Goal: Information Seeking & Learning: Learn about a topic

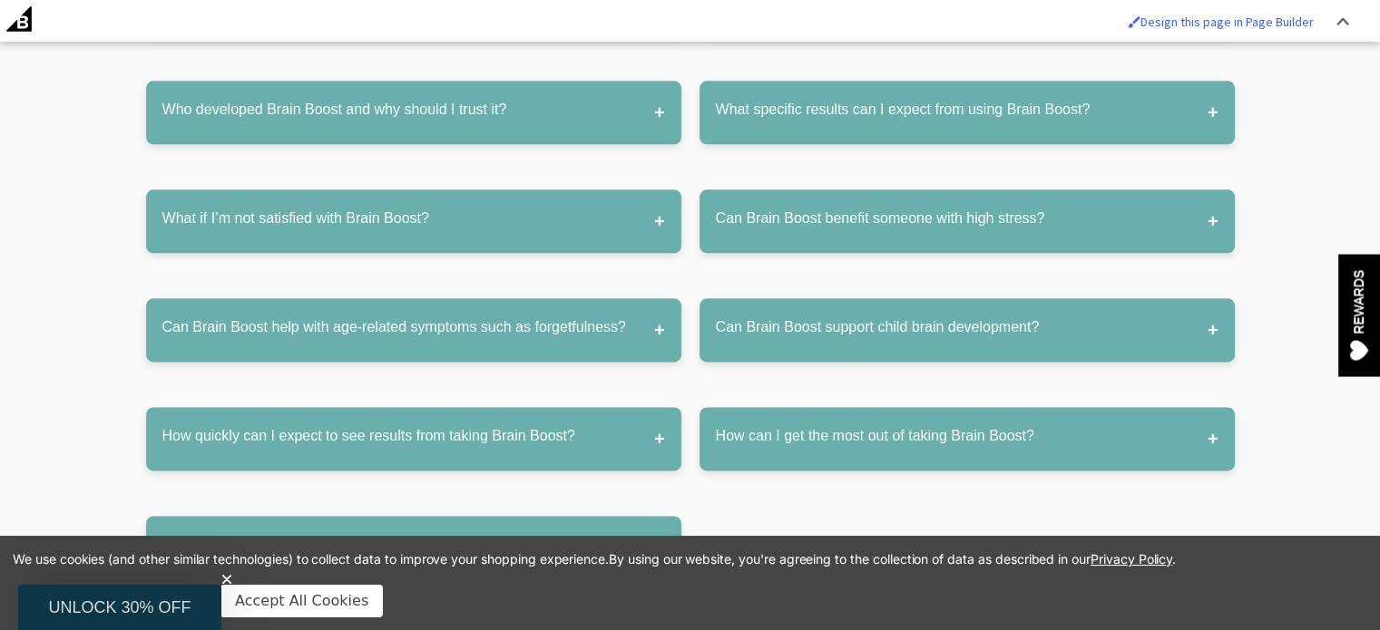
scroll to position [8980, 0]
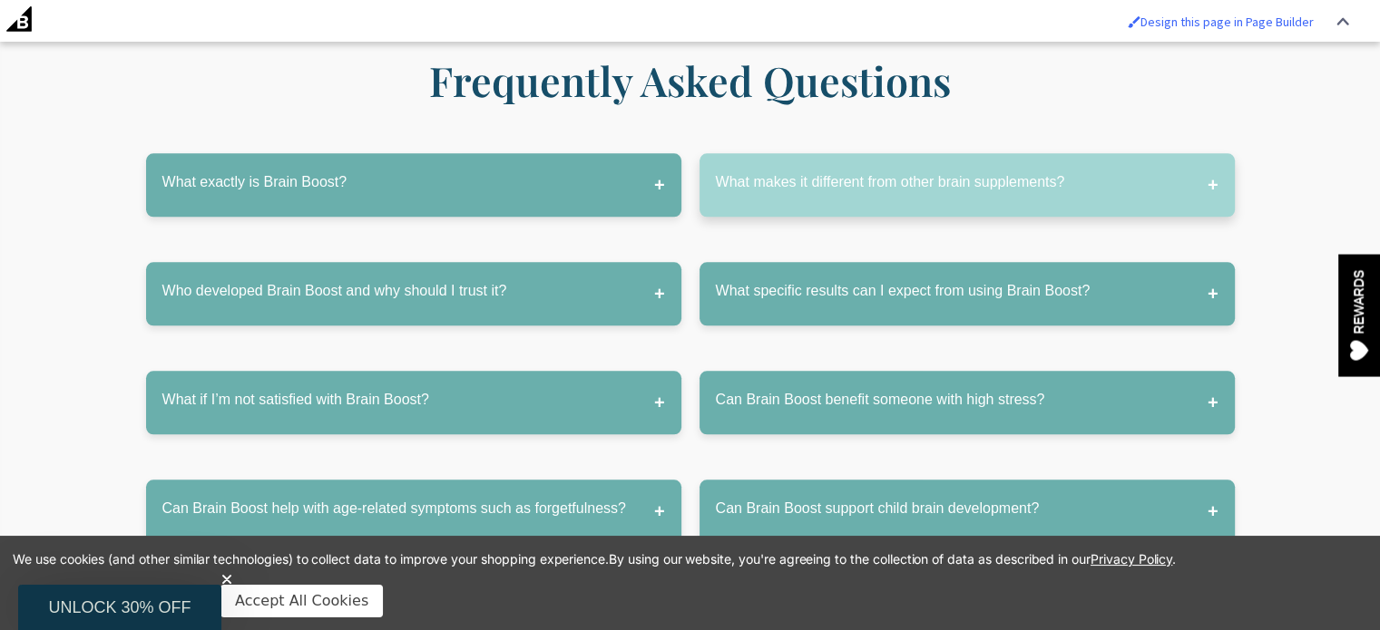
click at [871, 153] on button "What makes it different from other brain supplements?" at bounding box center [966, 184] width 535 height 63
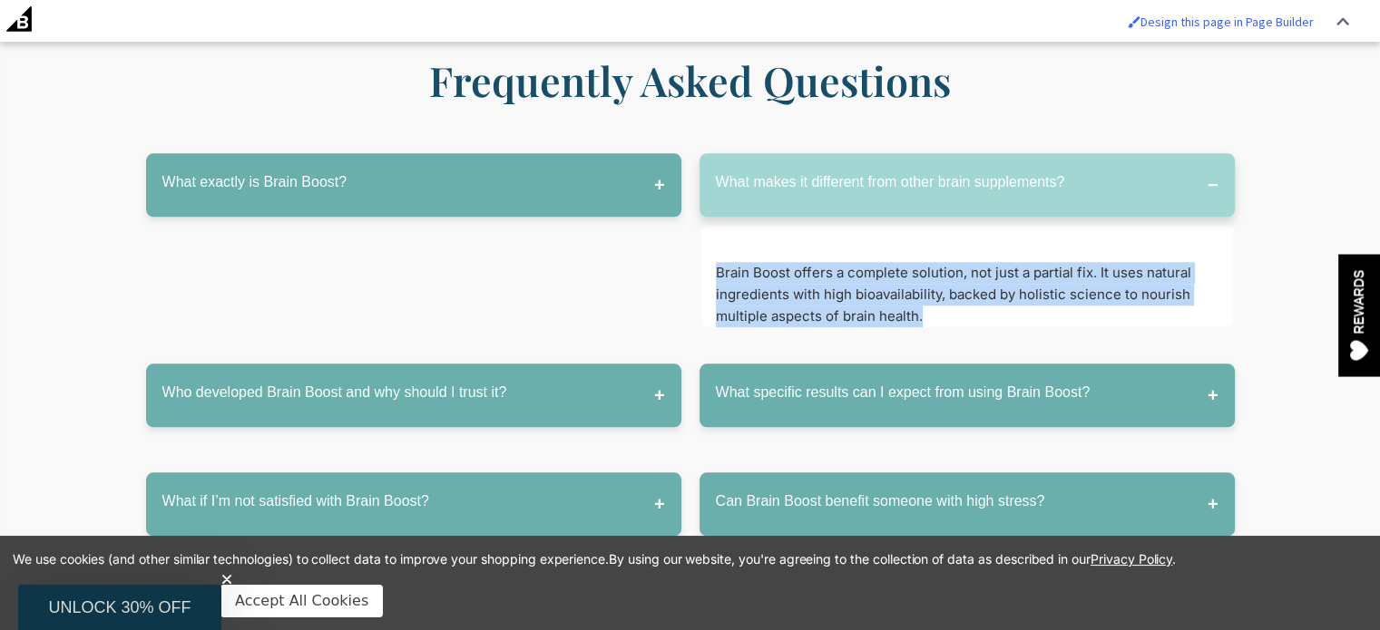
drag, startPoint x: 717, startPoint y: 224, endPoint x: 963, endPoint y: 268, distance: 250.7
click at [963, 268] on p "Brain Boost offers a complete solution, not just a partial fix. It uses natural…" at bounding box center [967, 294] width 503 height 65
copy p "Brain Boost offers a complete solution, not just a partial fix. It uses natural…"
click at [893, 265] on p "Brain Boost offers a complete solution, not just a partial fix. It uses natural…" at bounding box center [967, 294] width 503 height 65
drag, startPoint x: 930, startPoint y: 264, endPoint x: 718, endPoint y: 213, distance: 217.4
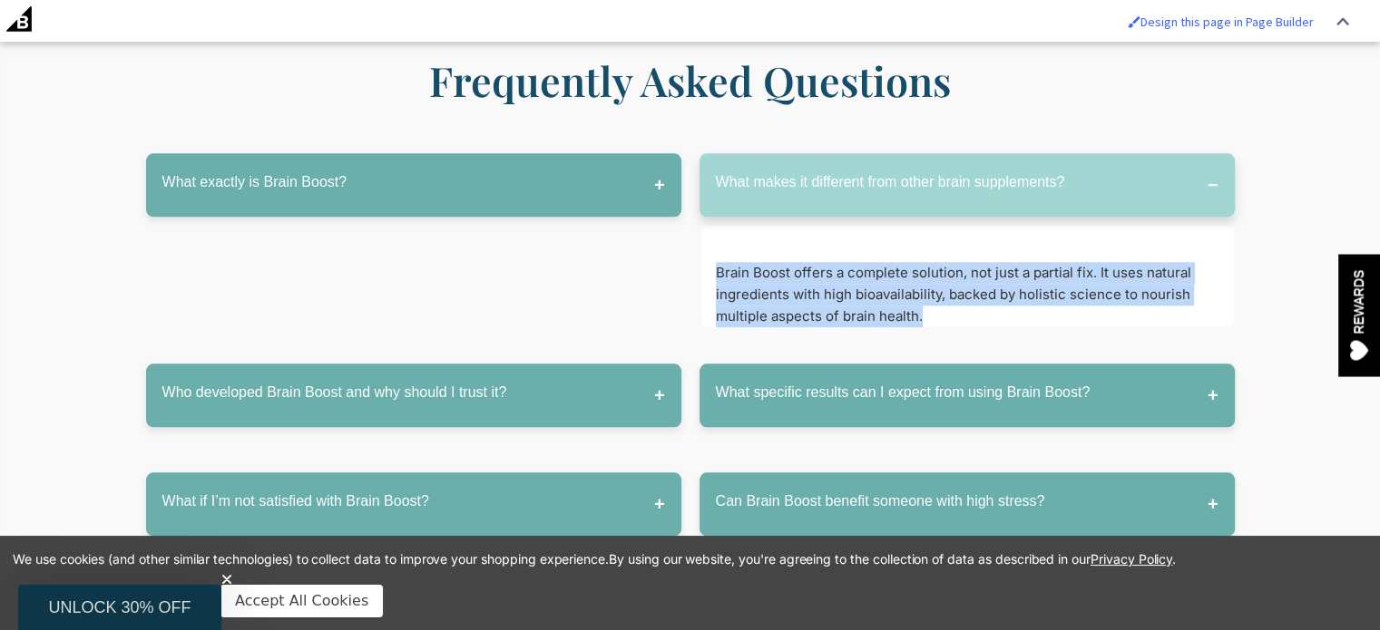
click at [718, 262] on p "Brain Boost offers a complete solution, not just a partial fix. It uses natural…" at bounding box center [967, 294] width 503 height 65
copy p "Brain Boost offers a complete solution, not just a partial fix. It uses natural…"
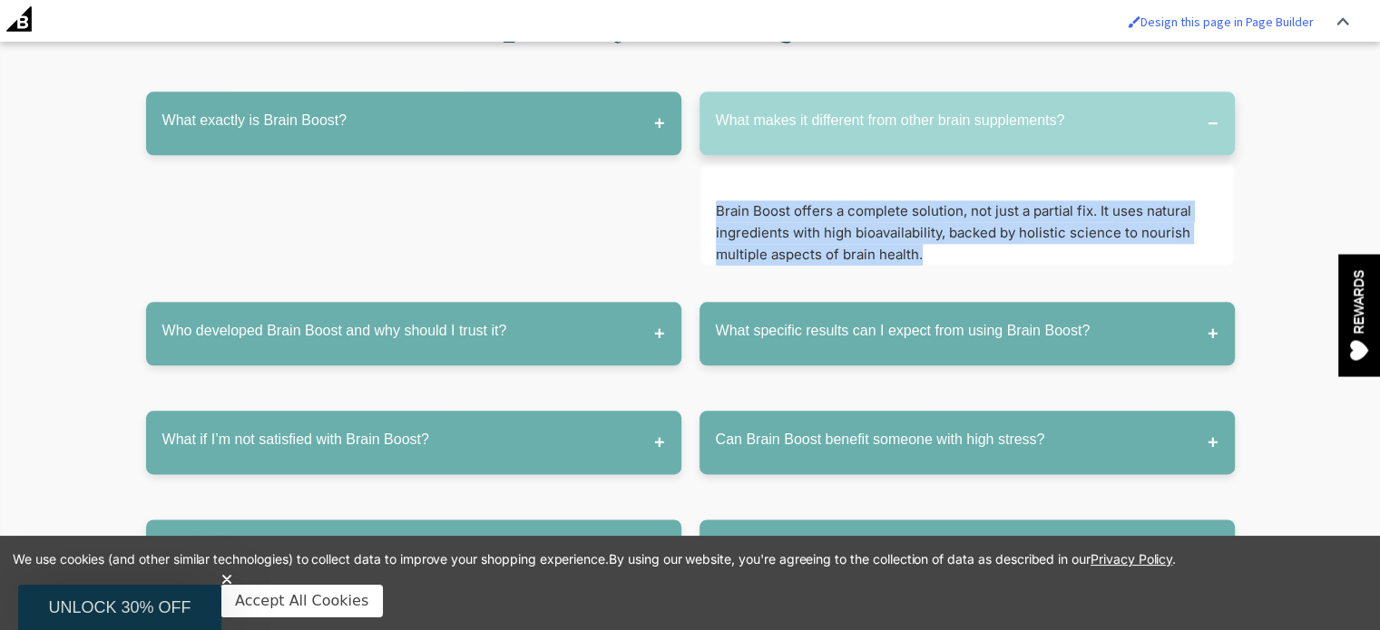
scroll to position [9070, 0]
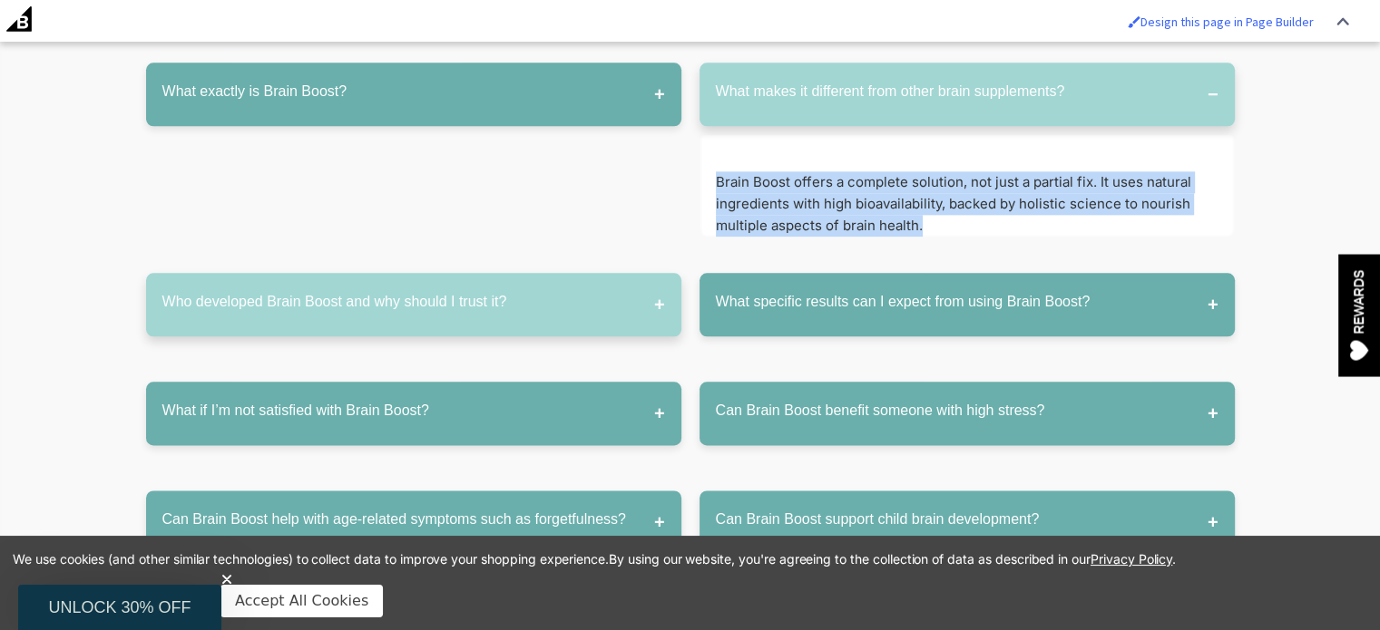
click at [549, 273] on button "Who developed Brain Boost and why should I trust it?" at bounding box center [413, 304] width 535 height 63
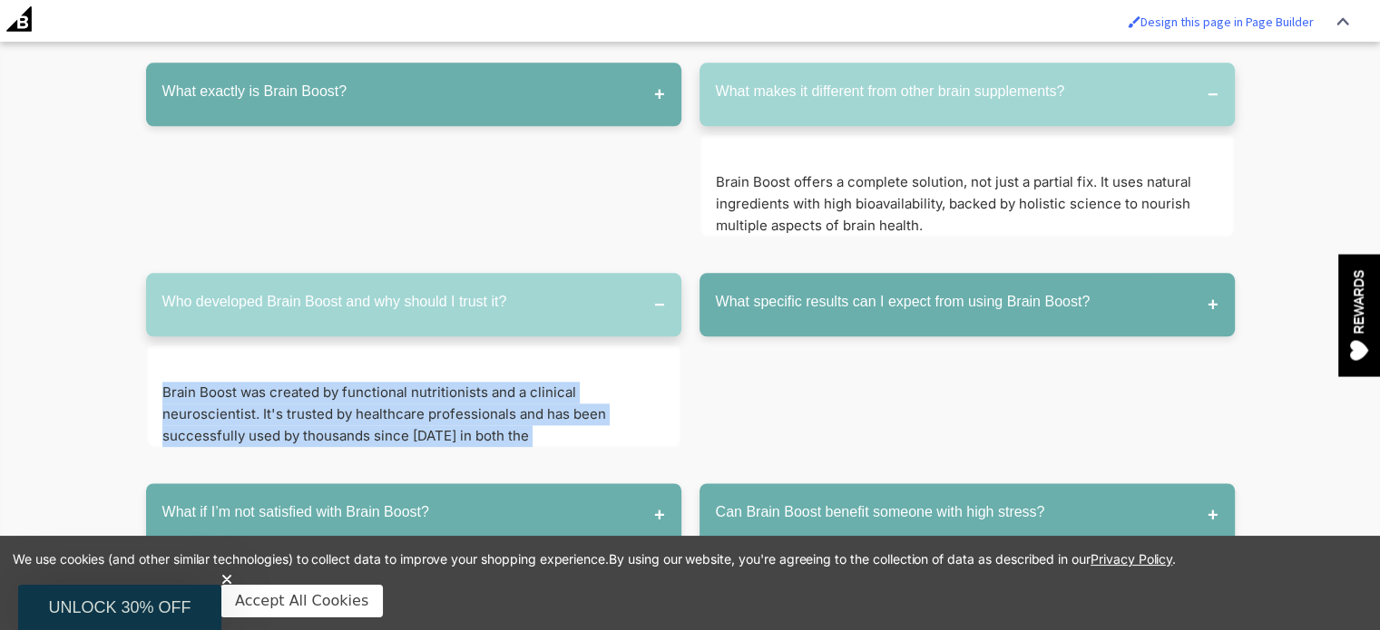
drag, startPoint x: 156, startPoint y: 344, endPoint x: 629, endPoint y: 388, distance: 474.7
click at [629, 388] on div "Brain Boost was created by functional nutritionists and a clinical neuroscienti…" at bounding box center [413, 397] width 535 height 102
copy p "Brain Boost was created by functional nutritionists and a clinical neuroscienti…"
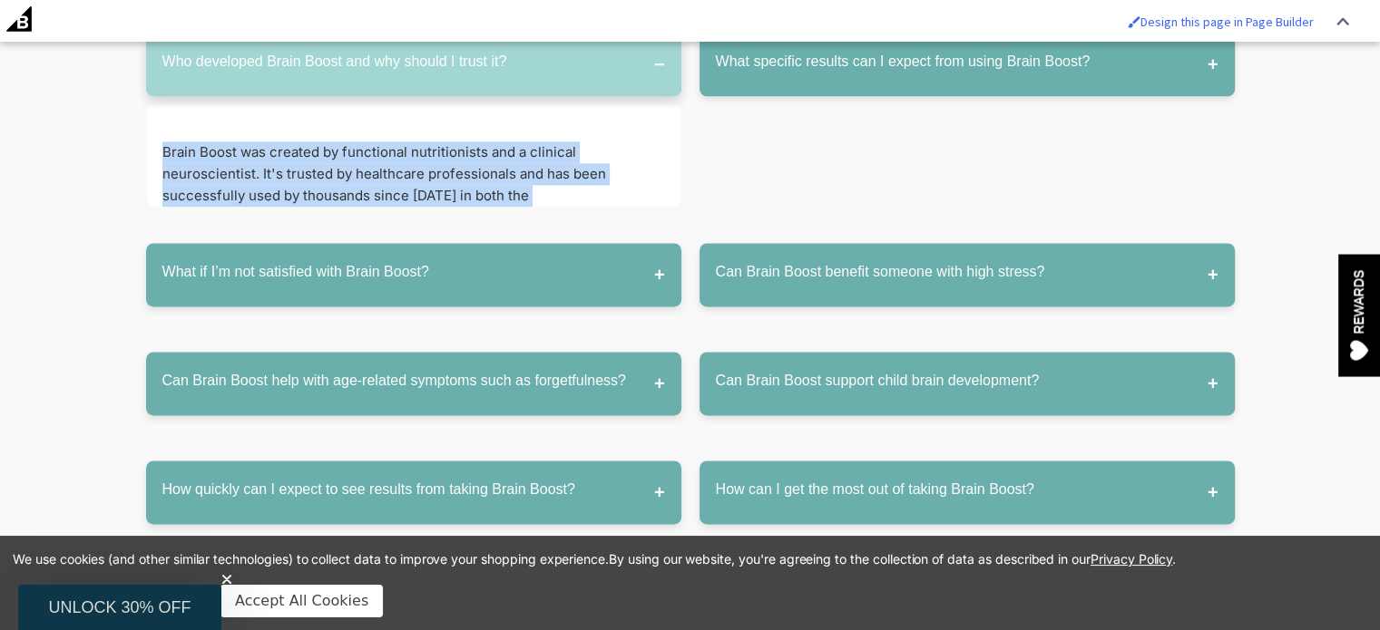
scroll to position [9433, 0]
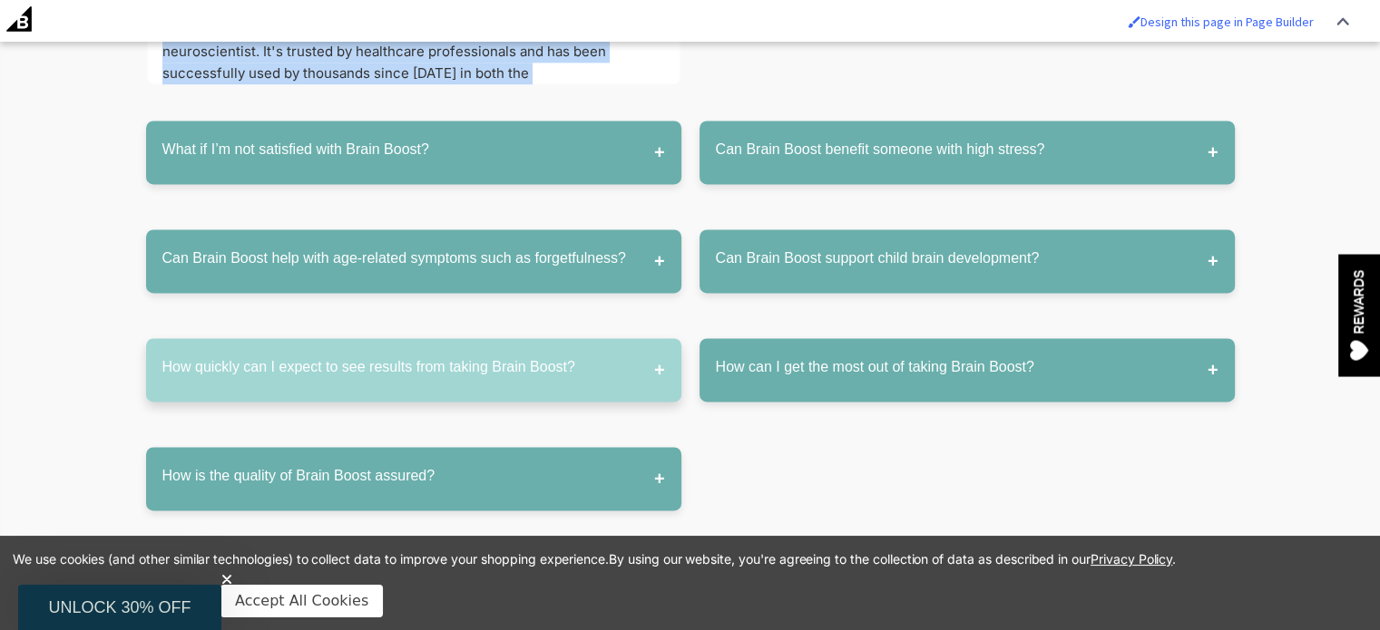
click at [521, 338] on button "How quickly can I expect to see results from taking Brain Boost?" at bounding box center [413, 369] width 535 height 63
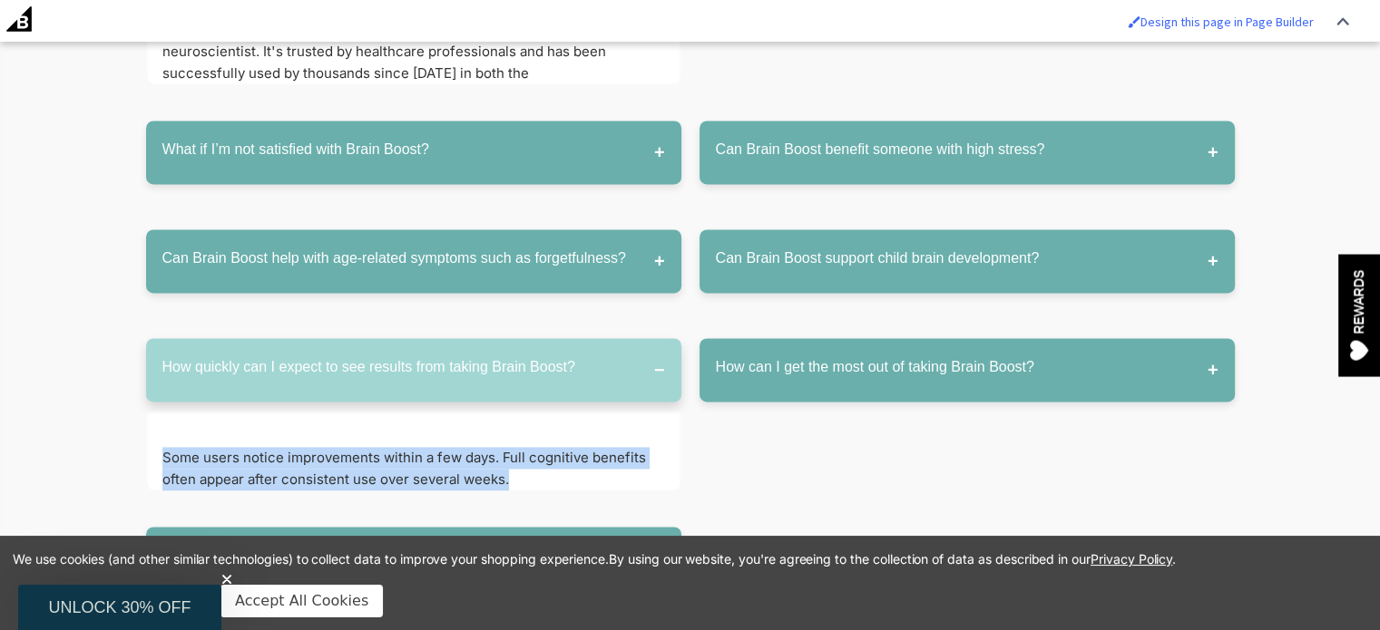
drag, startPoint x: 512, startPoint y: 425, endPoint x: 161, endPoint y: 399, distance: 351.1
click at [162, 447] on p "Some users notice improvements within a few days. Full cognitive benefits often…" at bounding box center [413, 469] width 503 height 44
copy p "Some users notice improvements within a few days. Full cognitive benefits often…"
click at [599, 338] on button "How quickly can I expect to see results from taking Brain Boost?" at bounding box center [413, 369] width 535 height 63
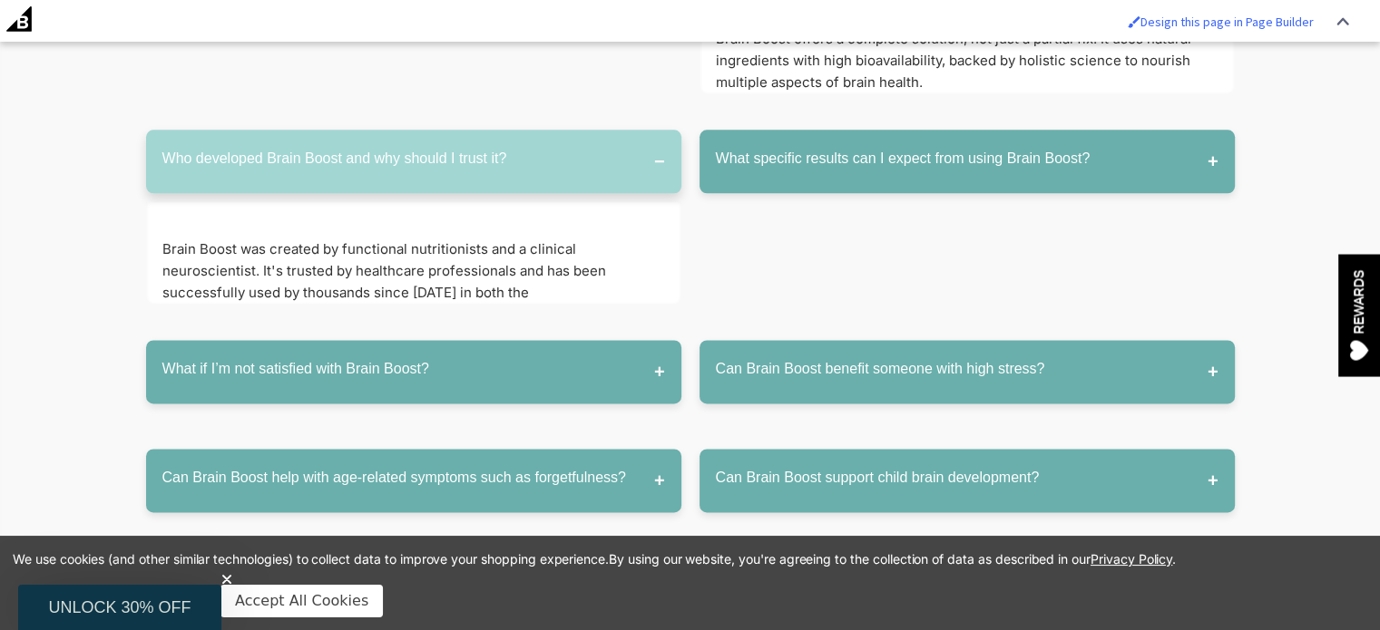
scroll to position [9221, 0]
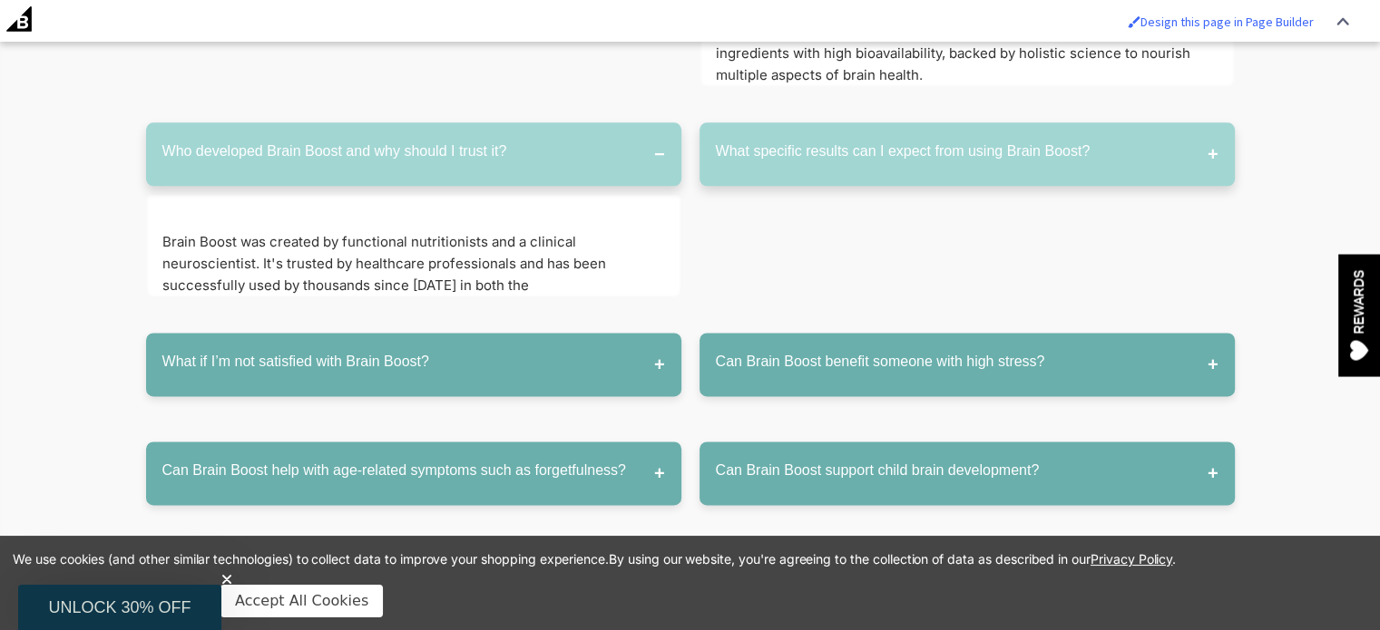
click at [990, 122] on button "What specific results can I expect from using Brain Boost?" at bounding box center [966, 153] width 535 height 63
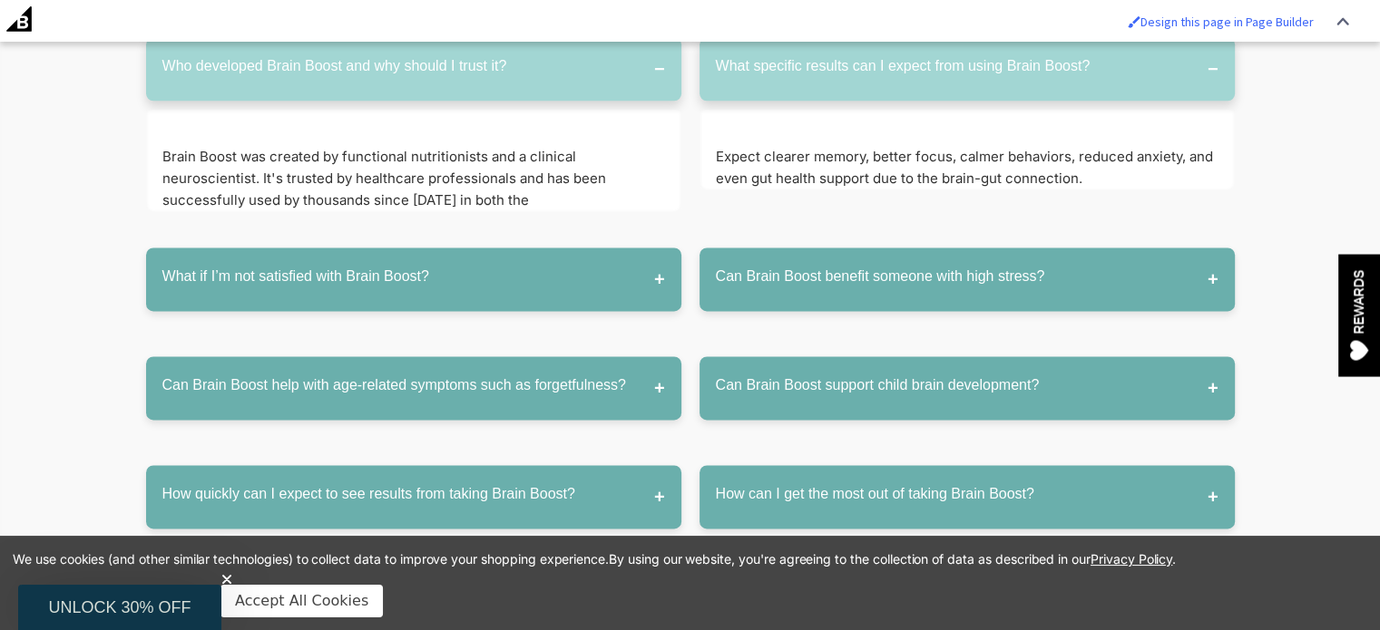
scroll to position [9305, 0]
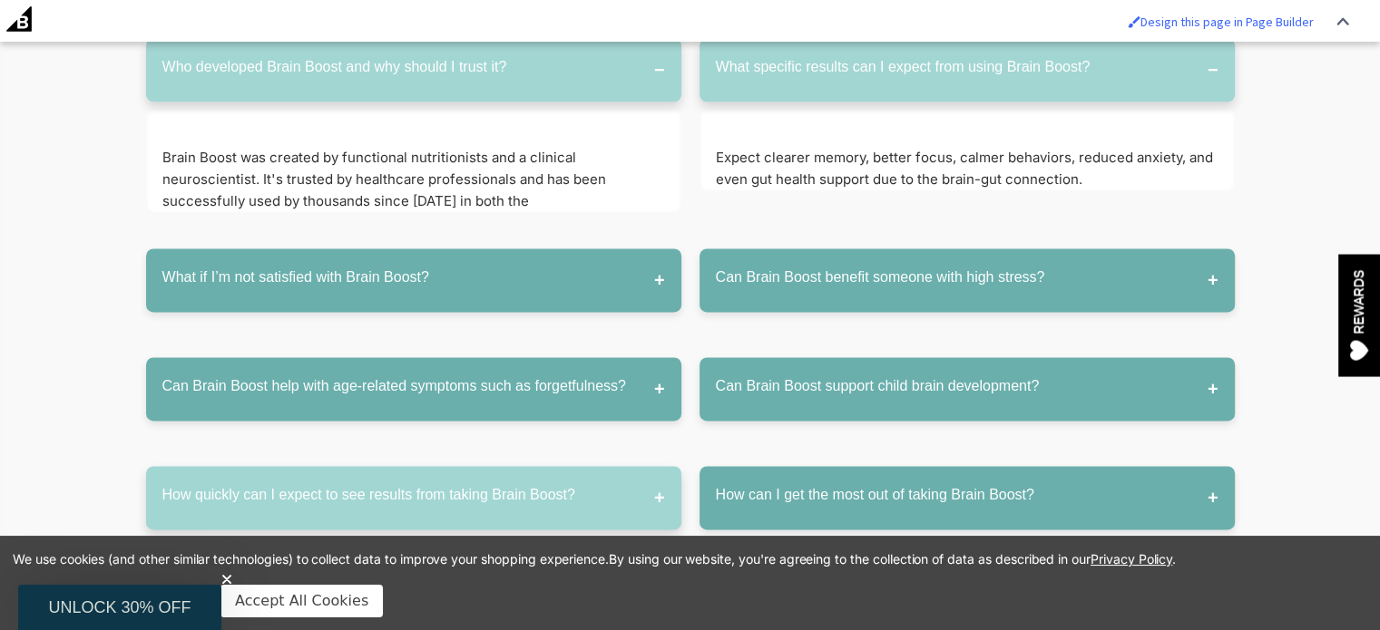
click at [366, 466] on button "How quickly can I expect to see results from taking Brain Boost?" at bounding box center [413, 497] width 535 height 63
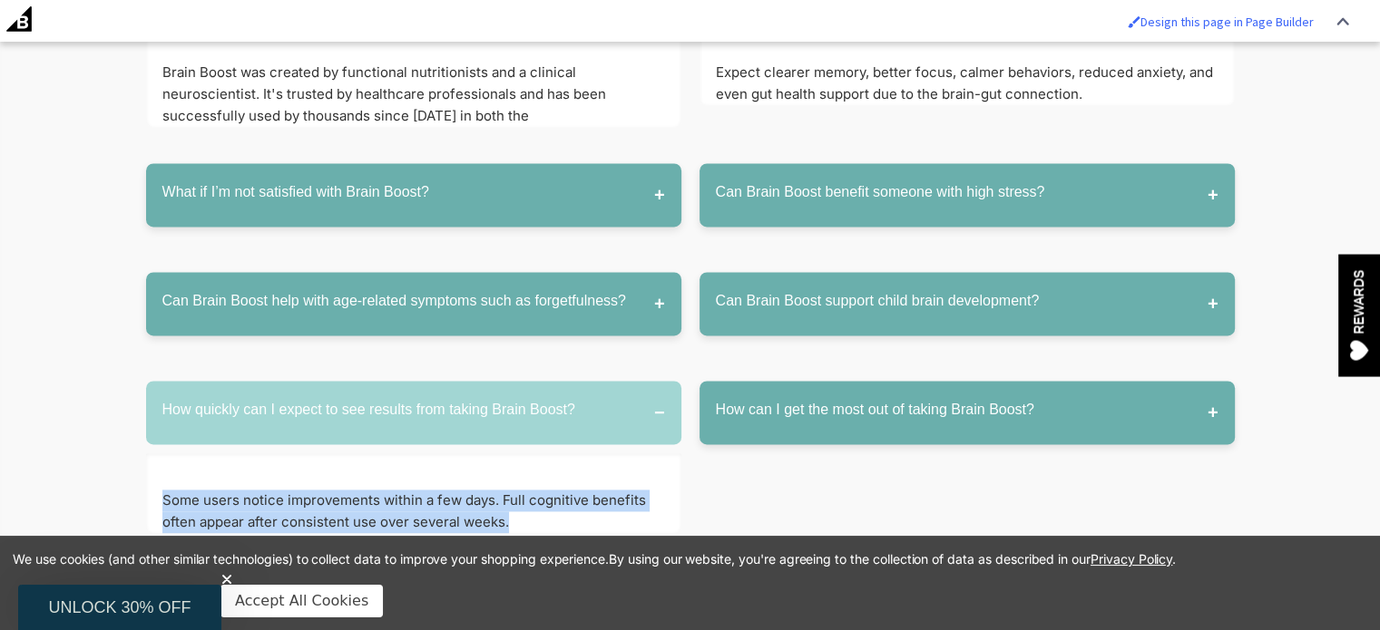
scroll to position [9487, 0]
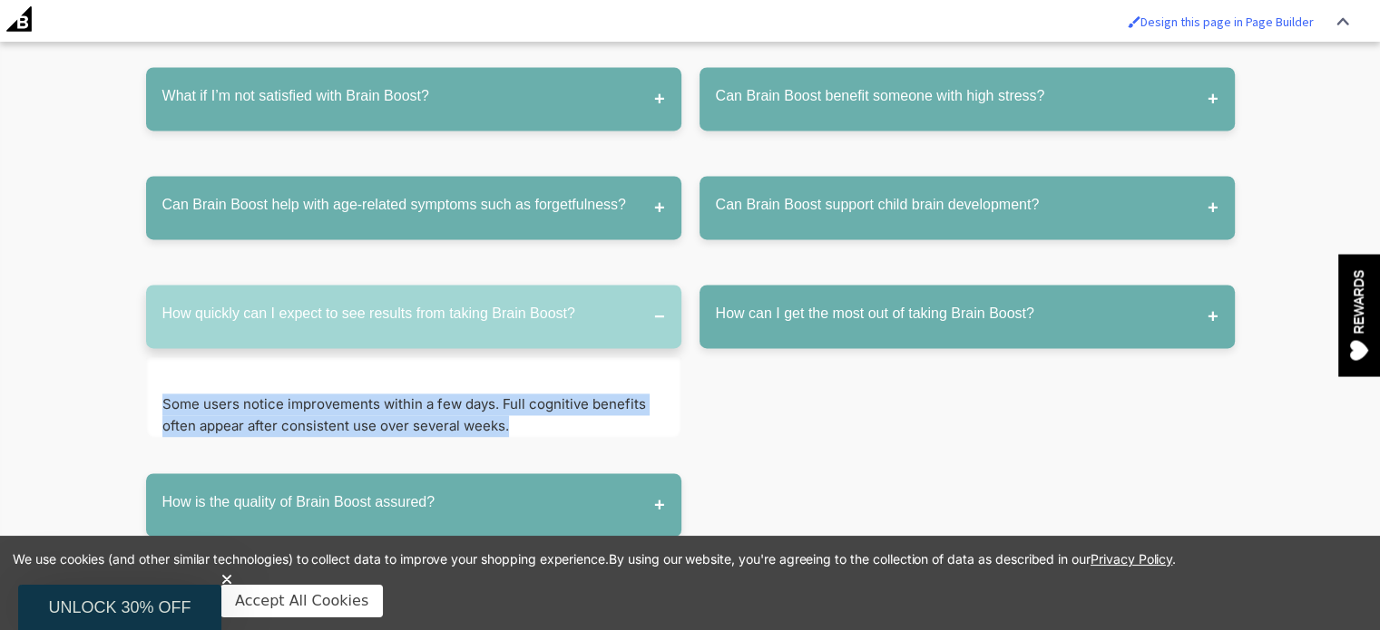
click at [287, 394] on p "Some users notice improvements within a few days. Full cognitive benefits often…" at bounding box center [413, 416] width 503 height 44
drag, startPoint x: 154, startPoint y: 353, endPoint x: 512, endPoint y: 386, distance: 358.9
click at [512, 386] on div "Some users notice improvements within a few days. Full cognitive benefits often…" at bounding box center [413, 397] width 535 height 80
copy p "Some users notice improvements within a few days. Full cognitive benefits often…"
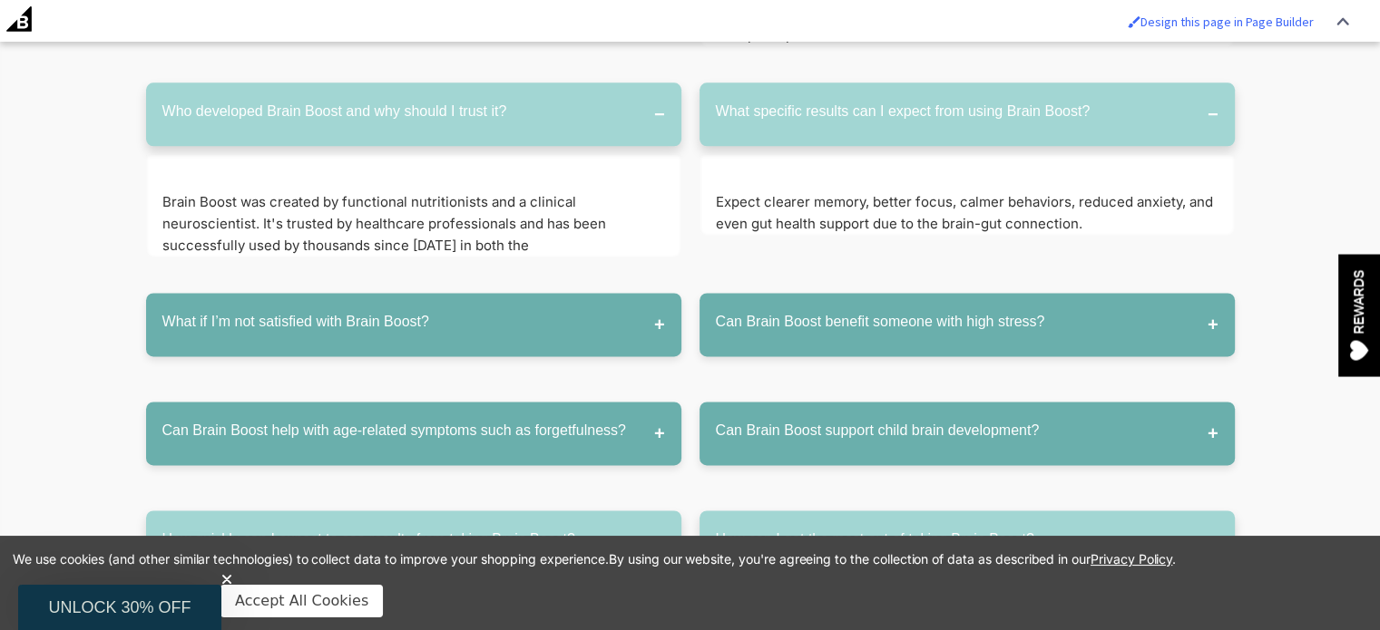
scroll to position [9124, 0]
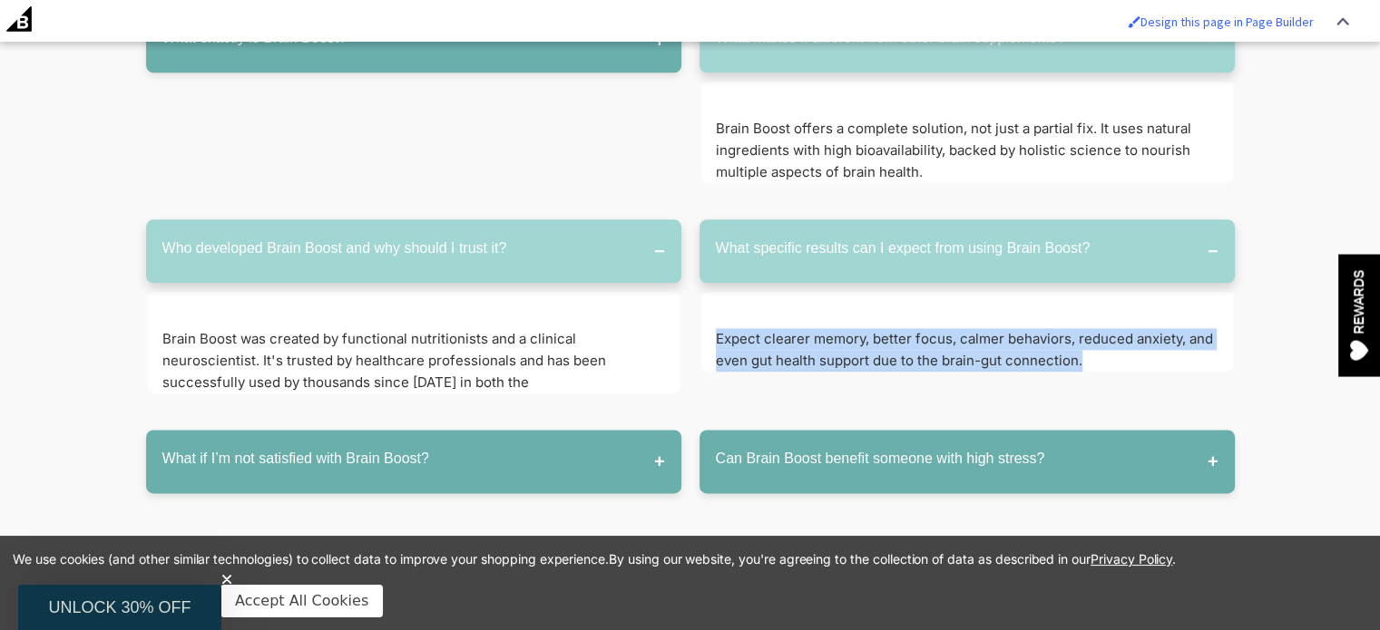
drag, startPoint x: 709, startPoint y: 290, endPoint x: 1085, endPoint y: 308, distance: 376.0
click at [1085, 308] on div "Expect clearer memory, better focus, calmer behaviors, reduced anxiety, and eve…" at bounding box center [966, 332] width 535 height 80
copy p "Expect clearer memory, better focus, calmer behaviors, reduced anxiety, and eve…"
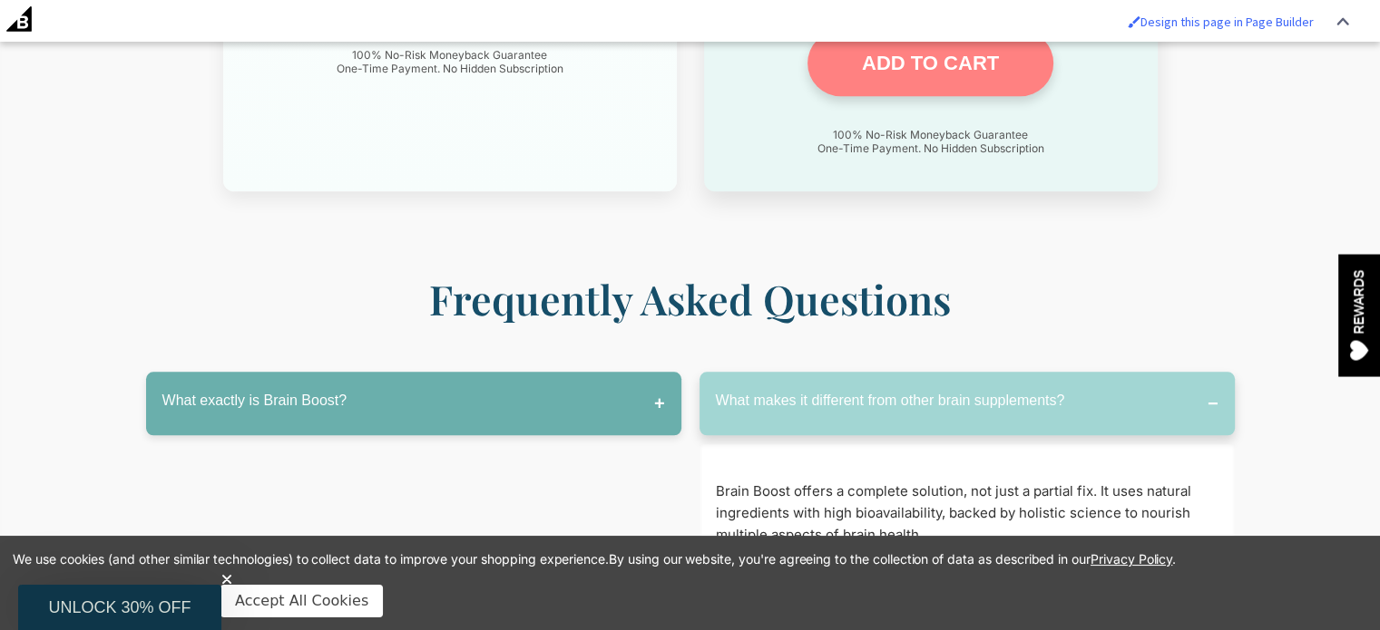
scroll to position [8852, 0]
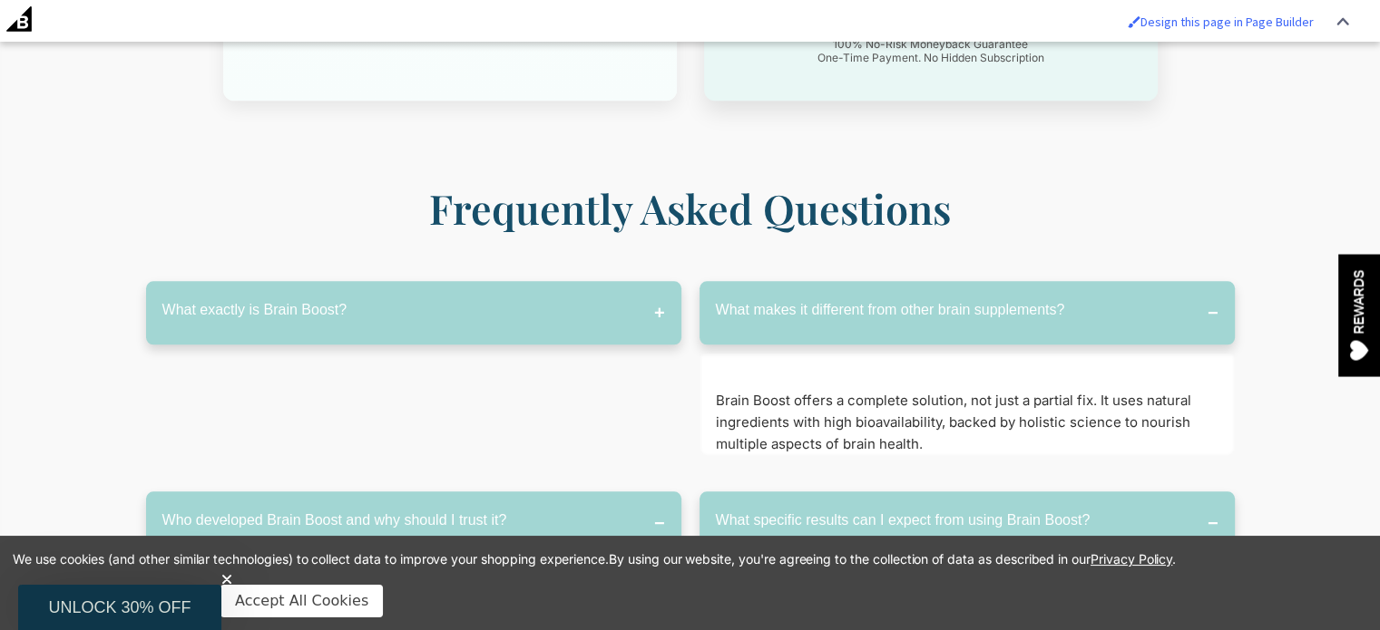
click at [484, 281] on button "What exactly is Brain Boost?" at bounding box center [413, 312] width 535 height 63
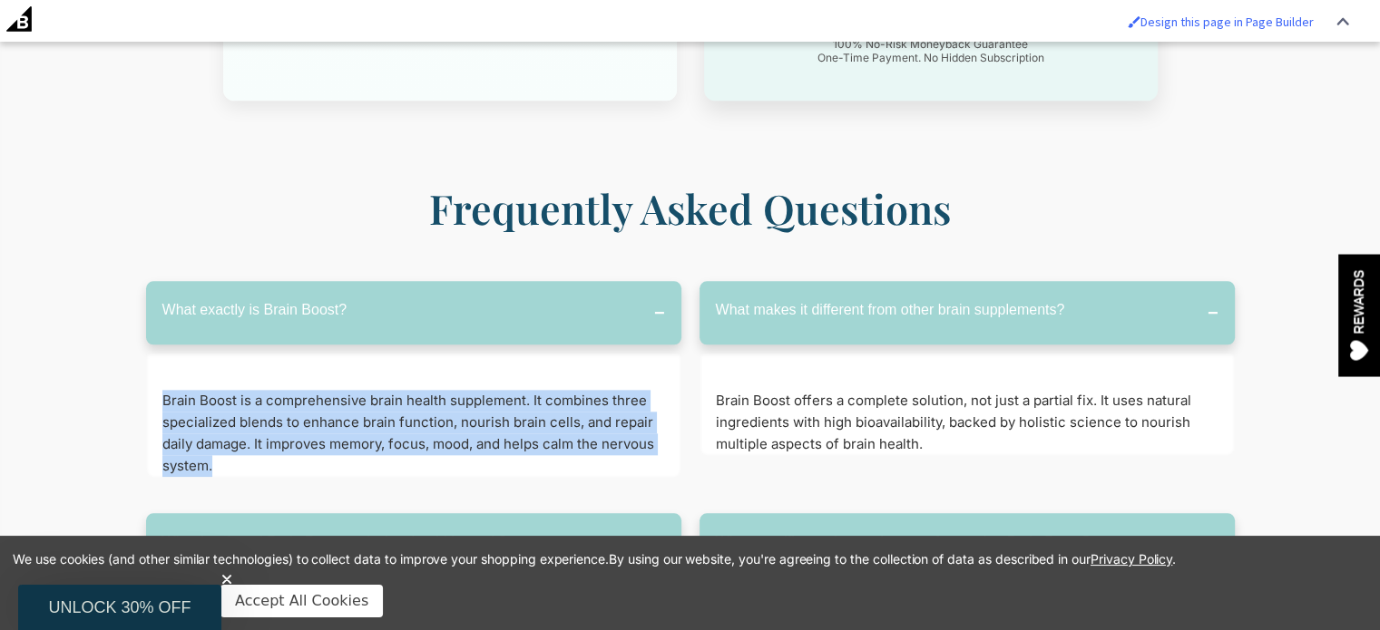
drag, startPoint x: 156, startPoint y: 351, endPoint x: 248, endPoint y: 418, distance: 113.6
click at [248, 418] on div "Brain Boost is a comprehensive brain health supplement. It combines three speci…" at bounding box center [413, 415] width 535 height 123
copy p "Brain Boost is a comprehensive brain health supplement. It combines three speci…"
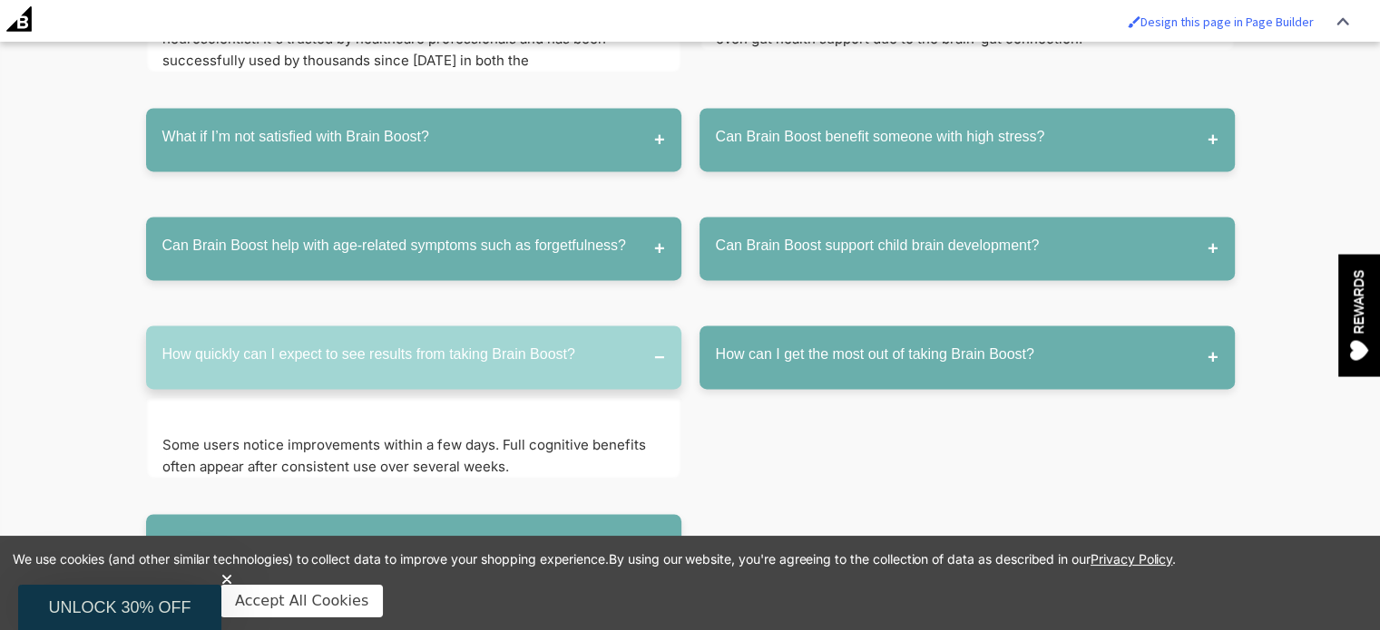
scroll to position [9577, 0]
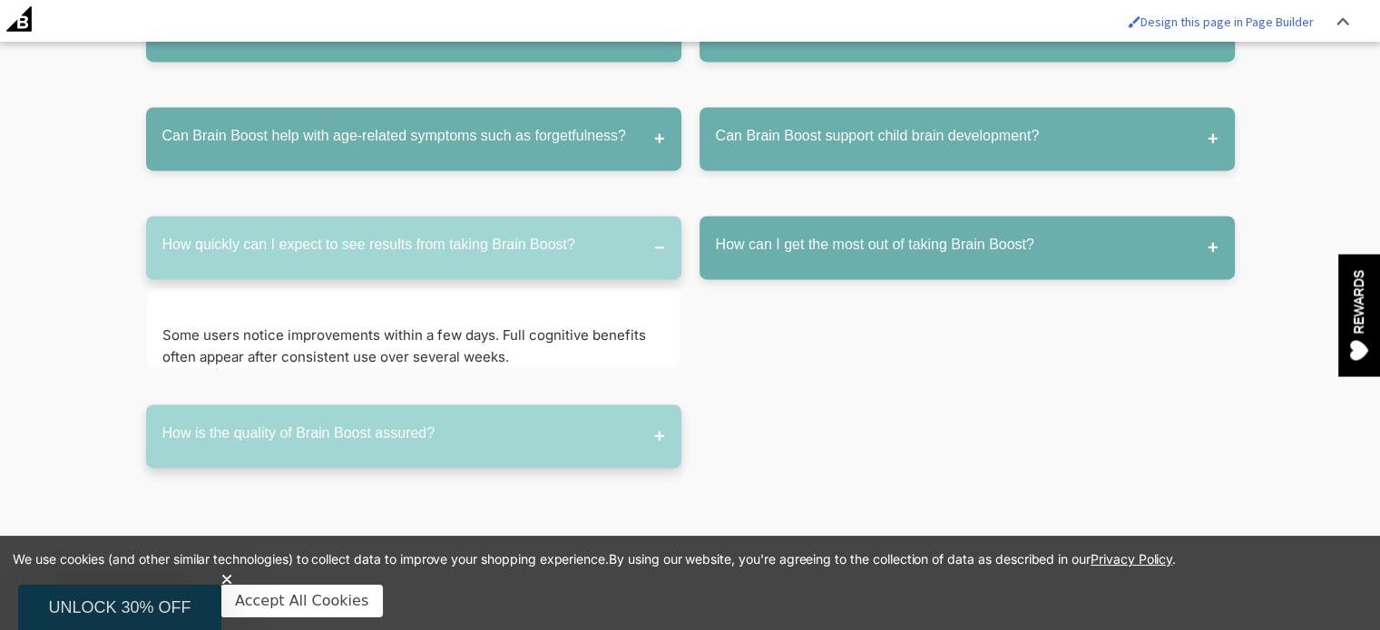
click at [524, 405] on button "How is the quality of Brain Boost assured?" at bounding box center [413, 436] width 535 height 63
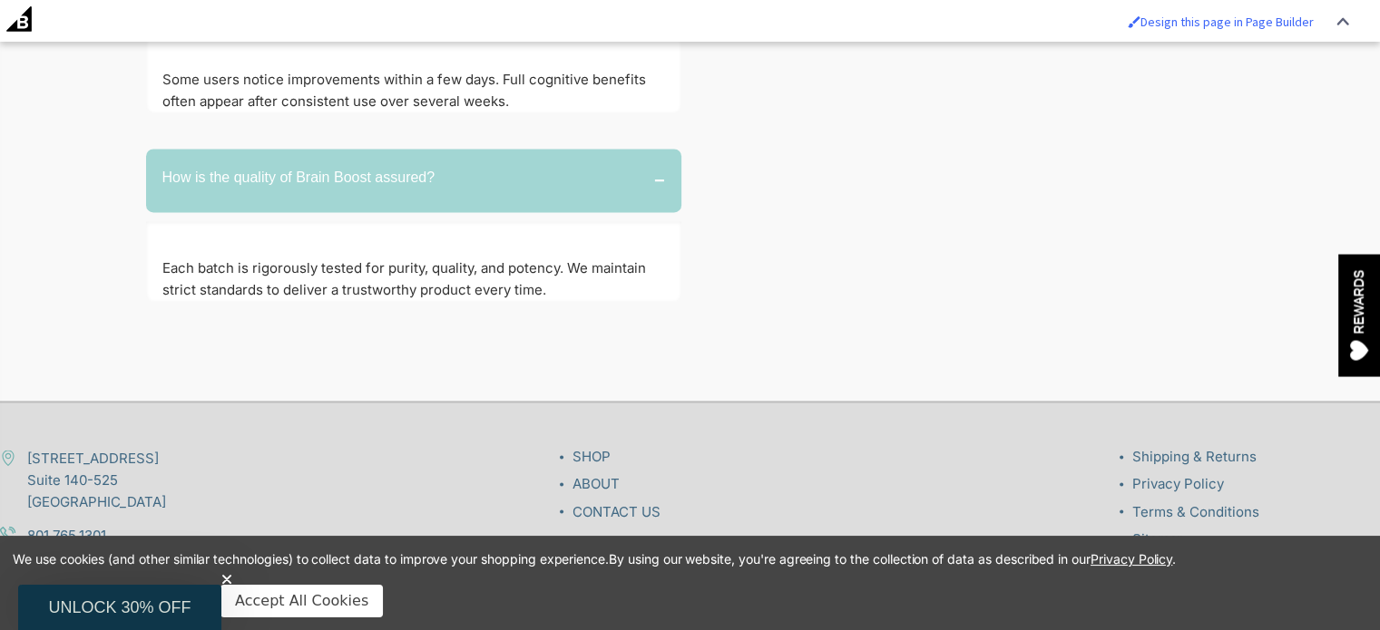
scroll to position [9850, 0]
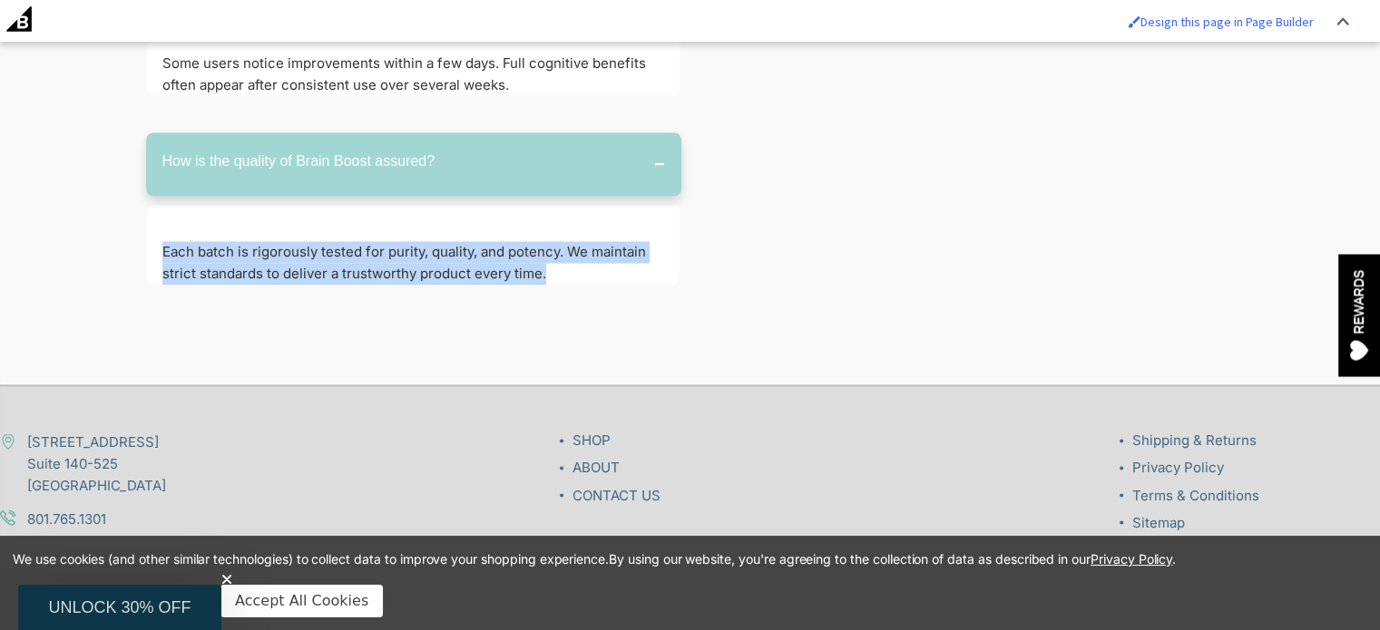
drag, startPoint x: 554, startPoint y: 224, endPoint x: 153, endPoint y: 210, distance: 401.2
click at [153, 210] on div "Each batch is rigorously tested for purity, quality, and potency. We maintain s…" at bounding box center [413, 245] width 535 height 80
click at [256, 241] on p "Each batch is rigorously tested for purity, quality, and potency. We maintain s…" at bounding box center [413, 263] width 503 height 44
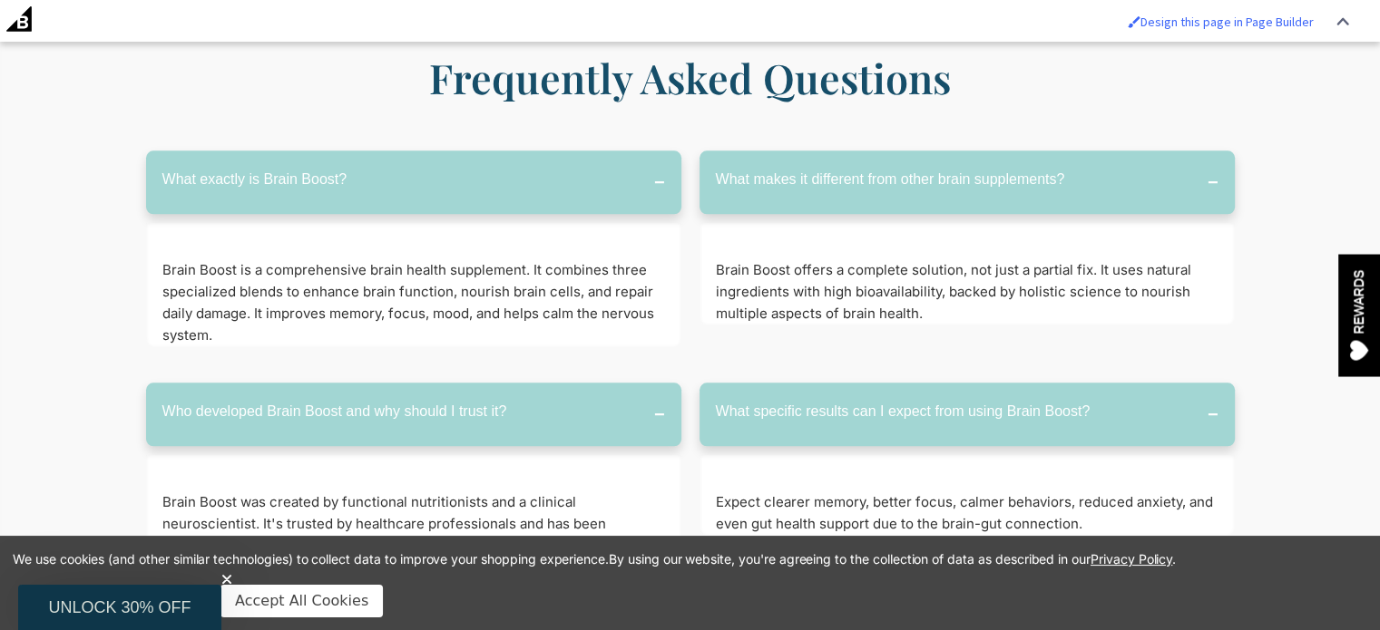
scroll to position [8852, 0]
